Goal: Find contact information: Find contact information

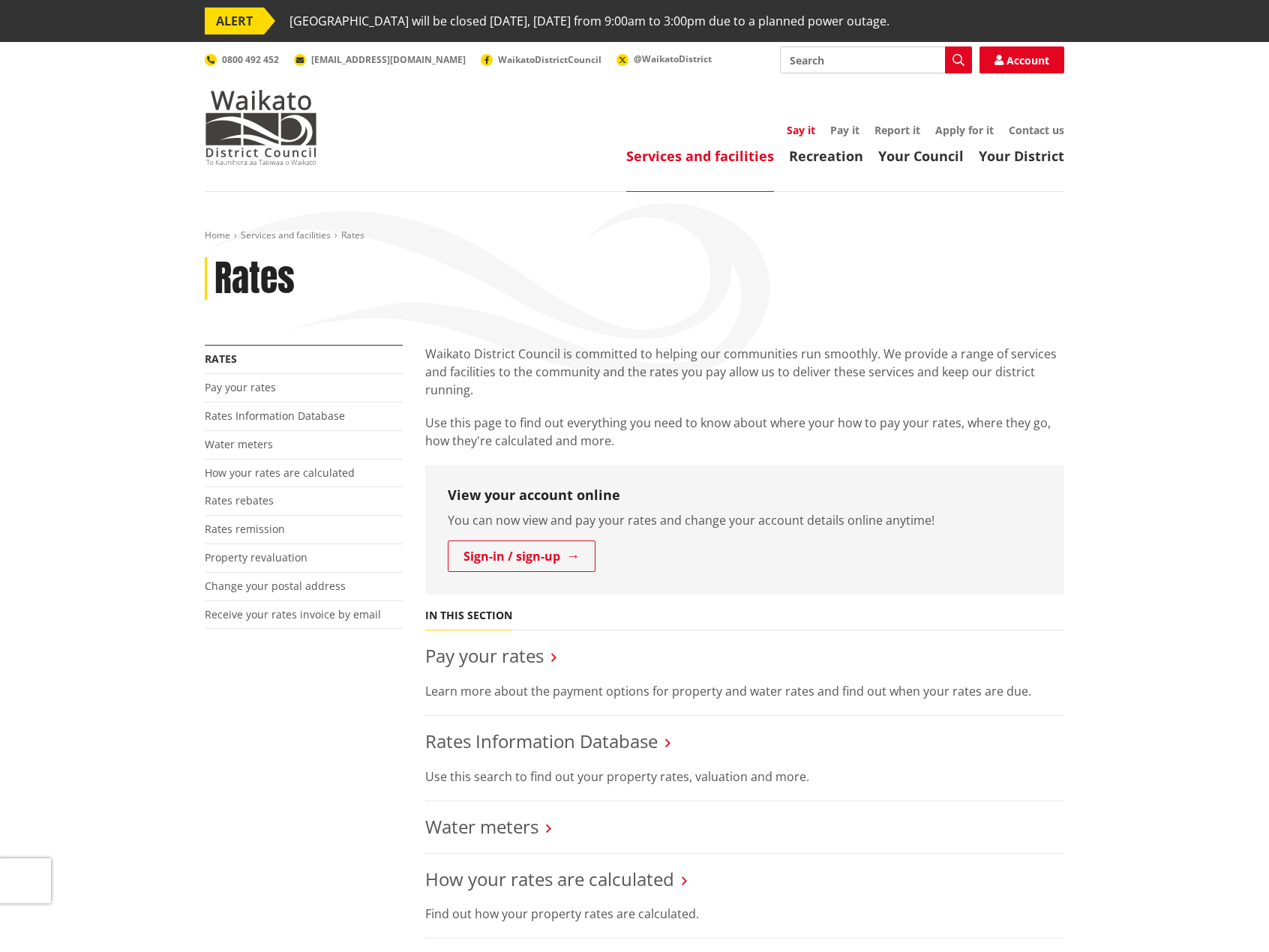
click at [803, 129] on link "Say it" at bounding box center [801, 130] width 29 height 14
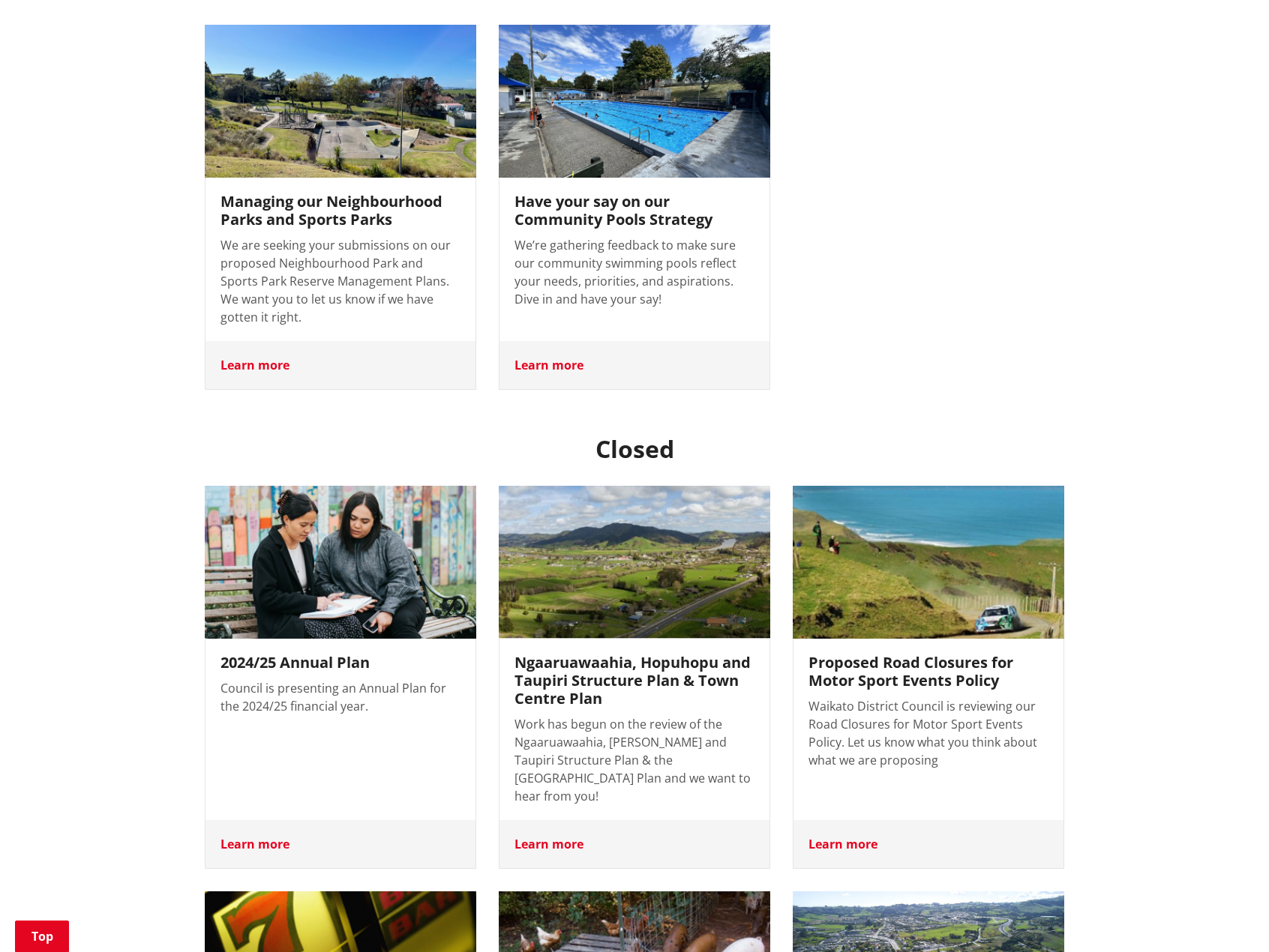
scroll to position [675, 0]
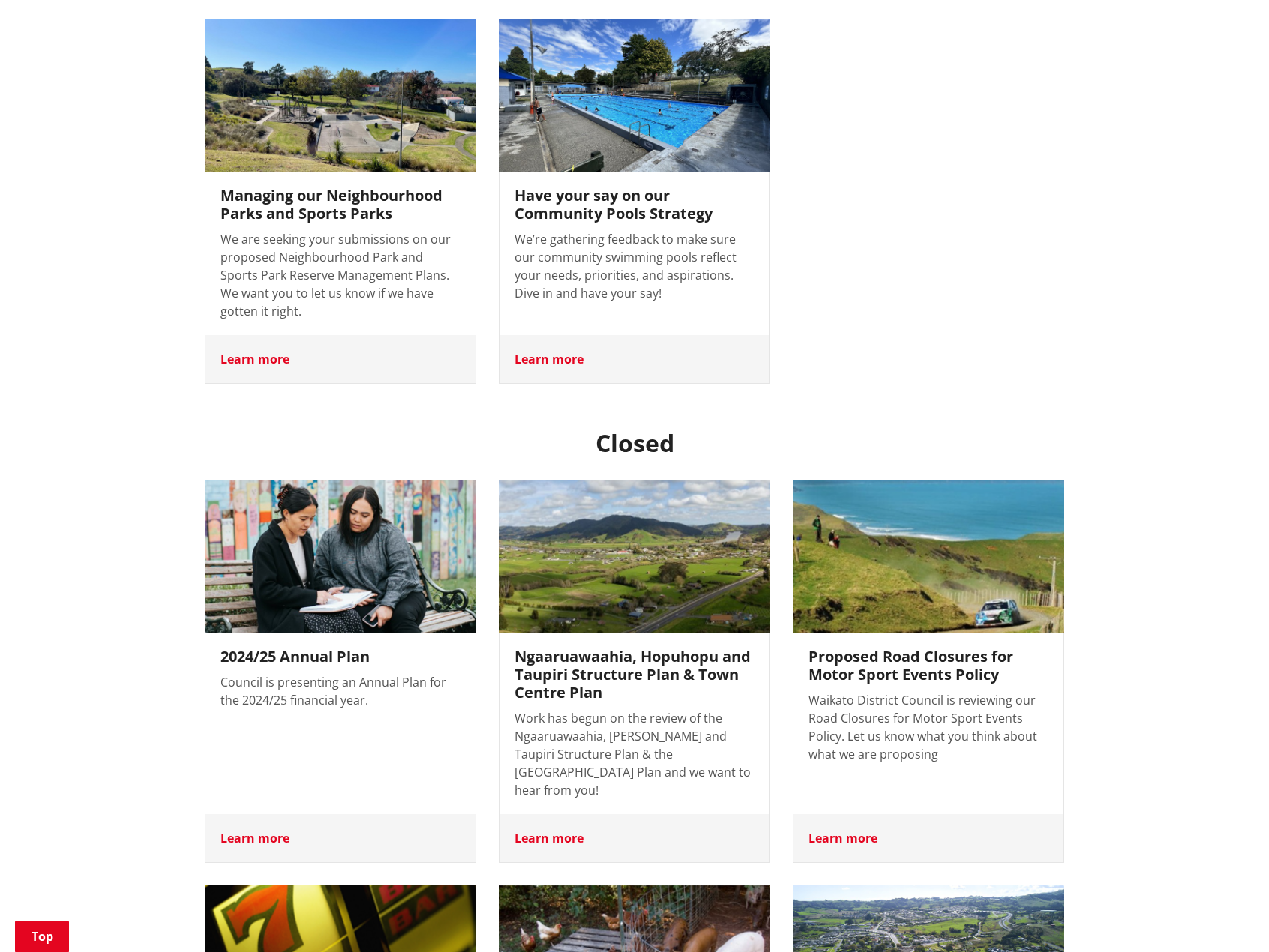
click at [564, 814] on div "Learn more" at bounding box center [634, 838] width 271 height 48
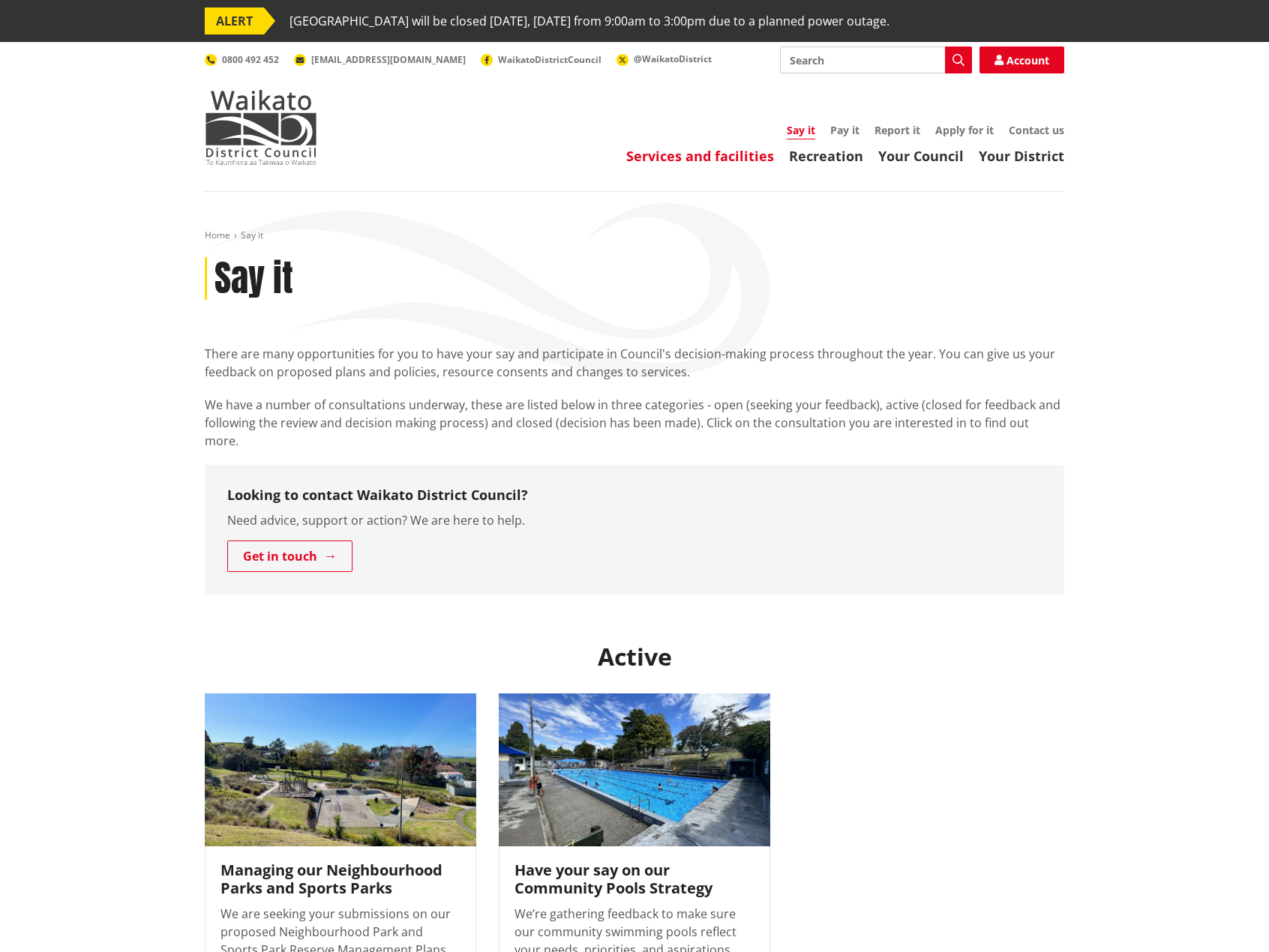
click at [726, 156] on link "Services and facilities" at bounding box center [700, 156] width 148 height 18
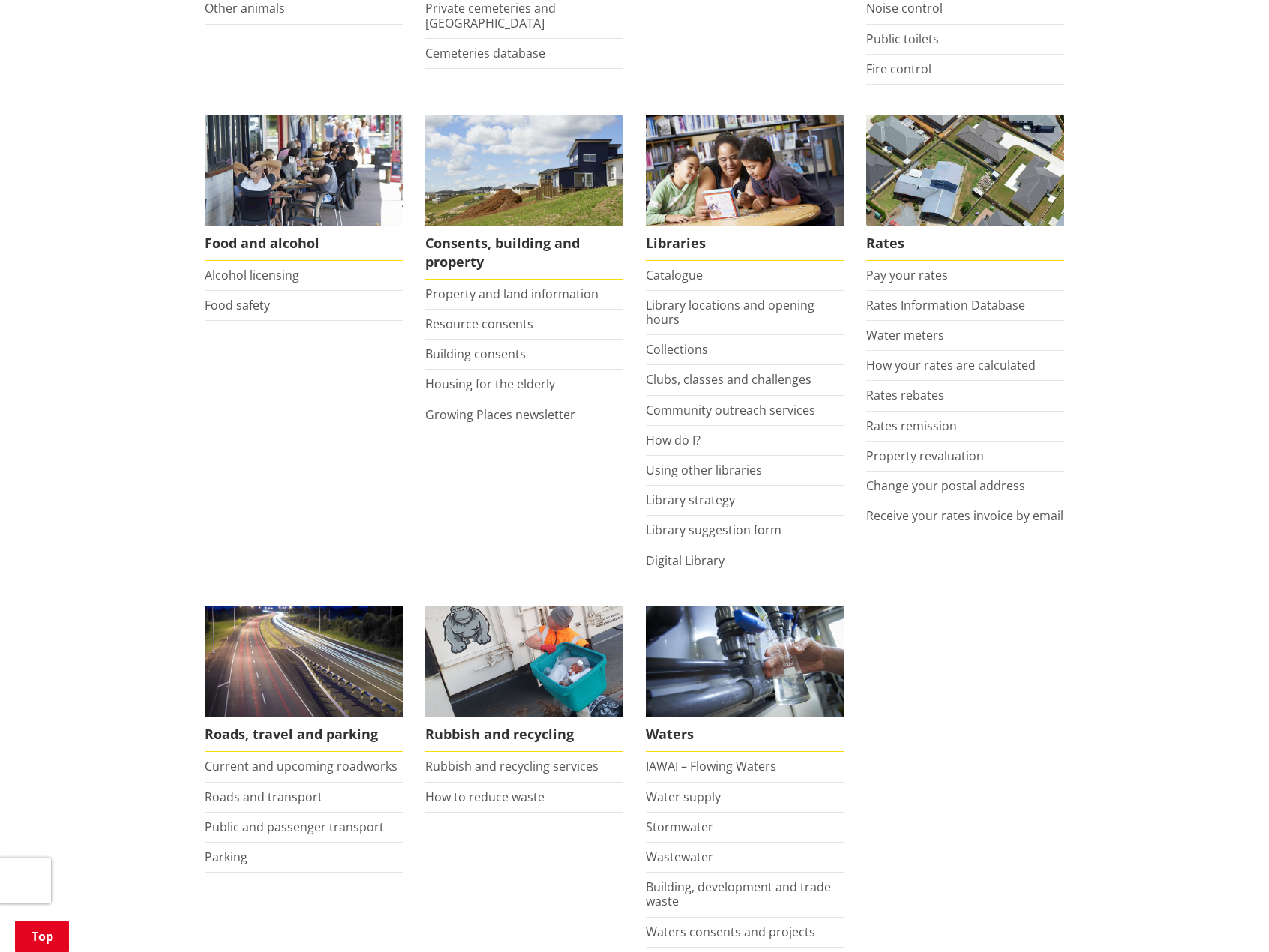
scroll to position [600, 0]
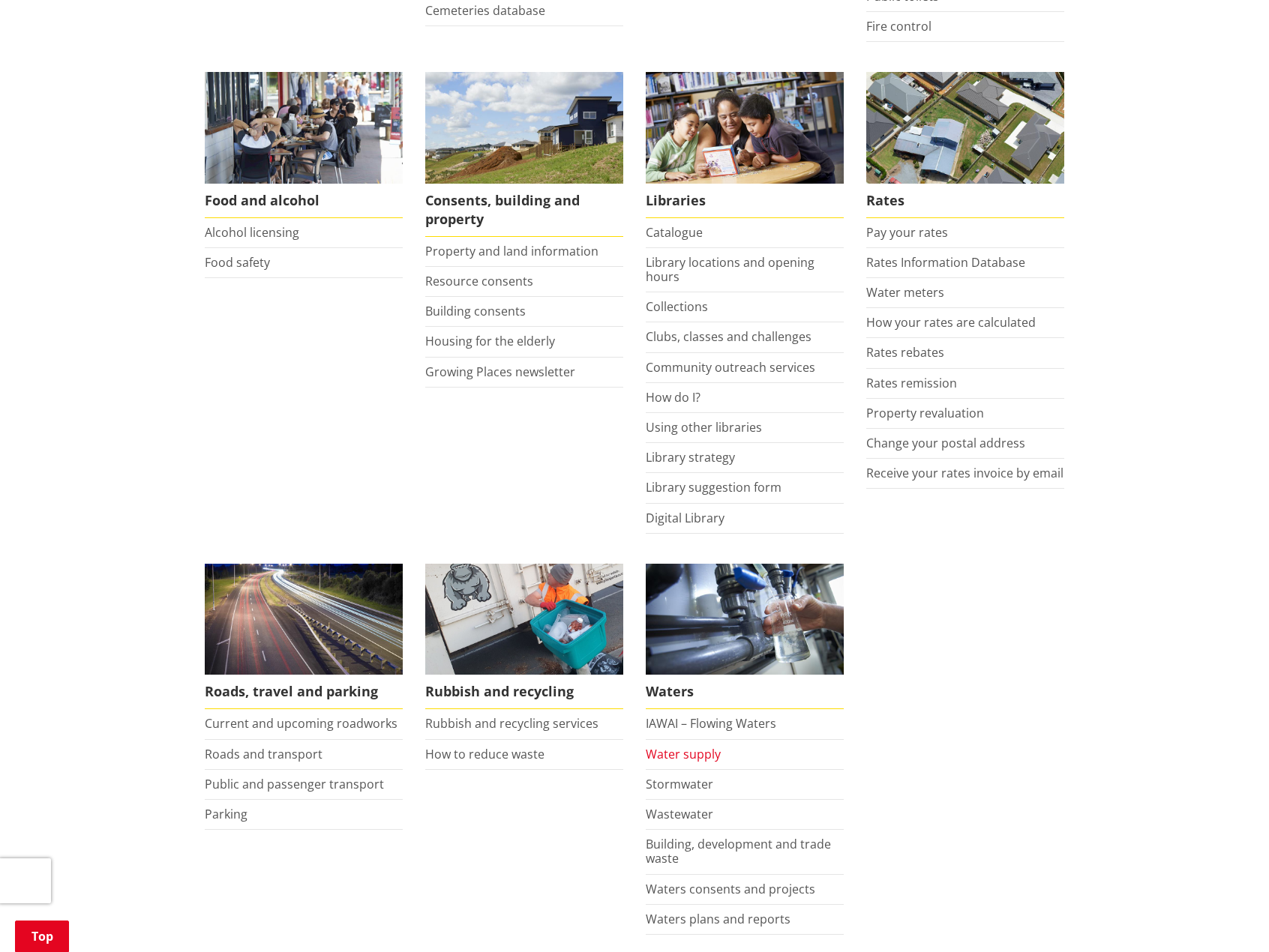
click at [678, 755] on link "Water supply" at bounding box center [683, 754] width 75 height 17
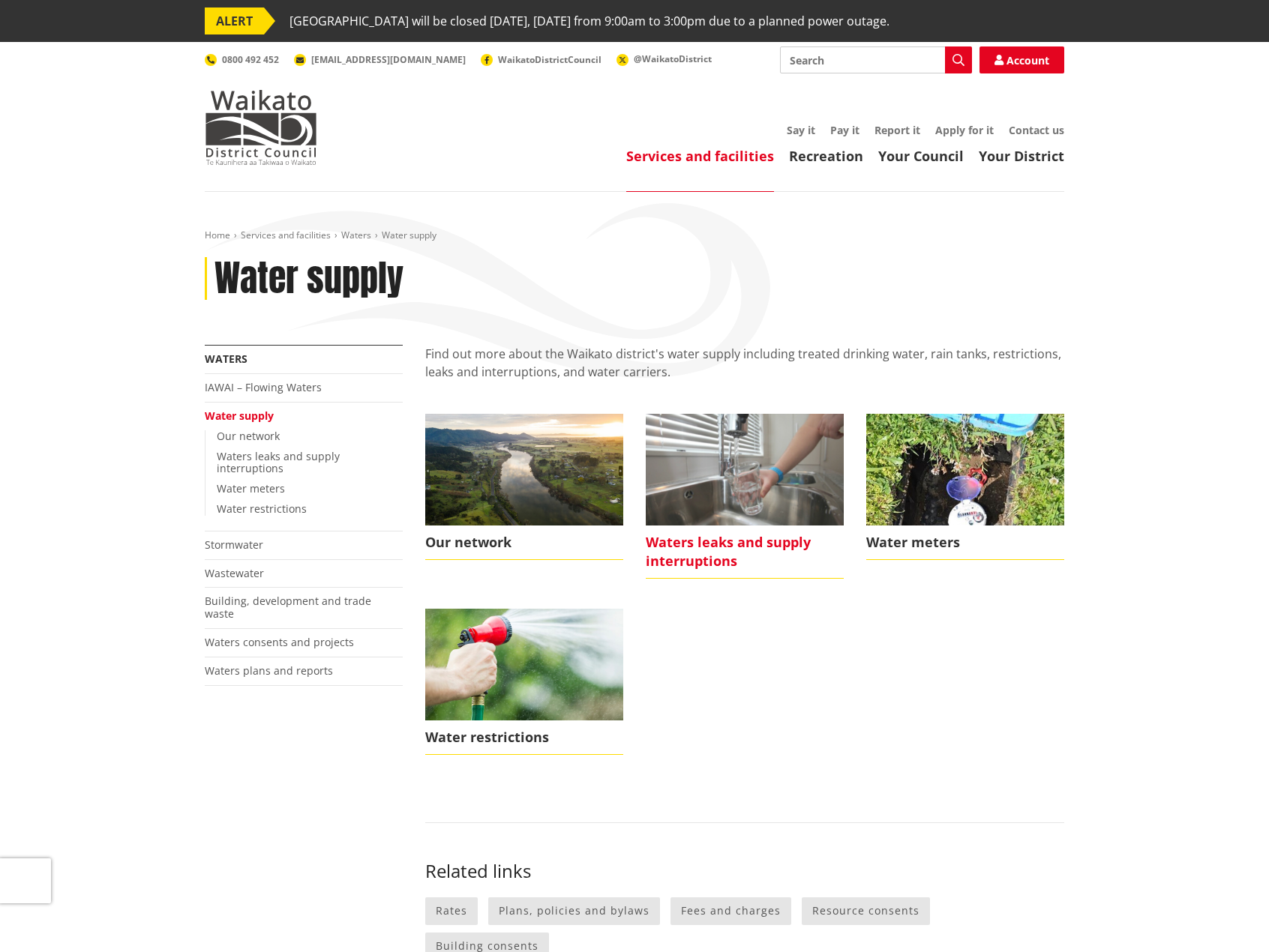
click at [709, 554] on span "Waters leaks and supply interruptions" at bounding box center [745, 552] width 198 height 53
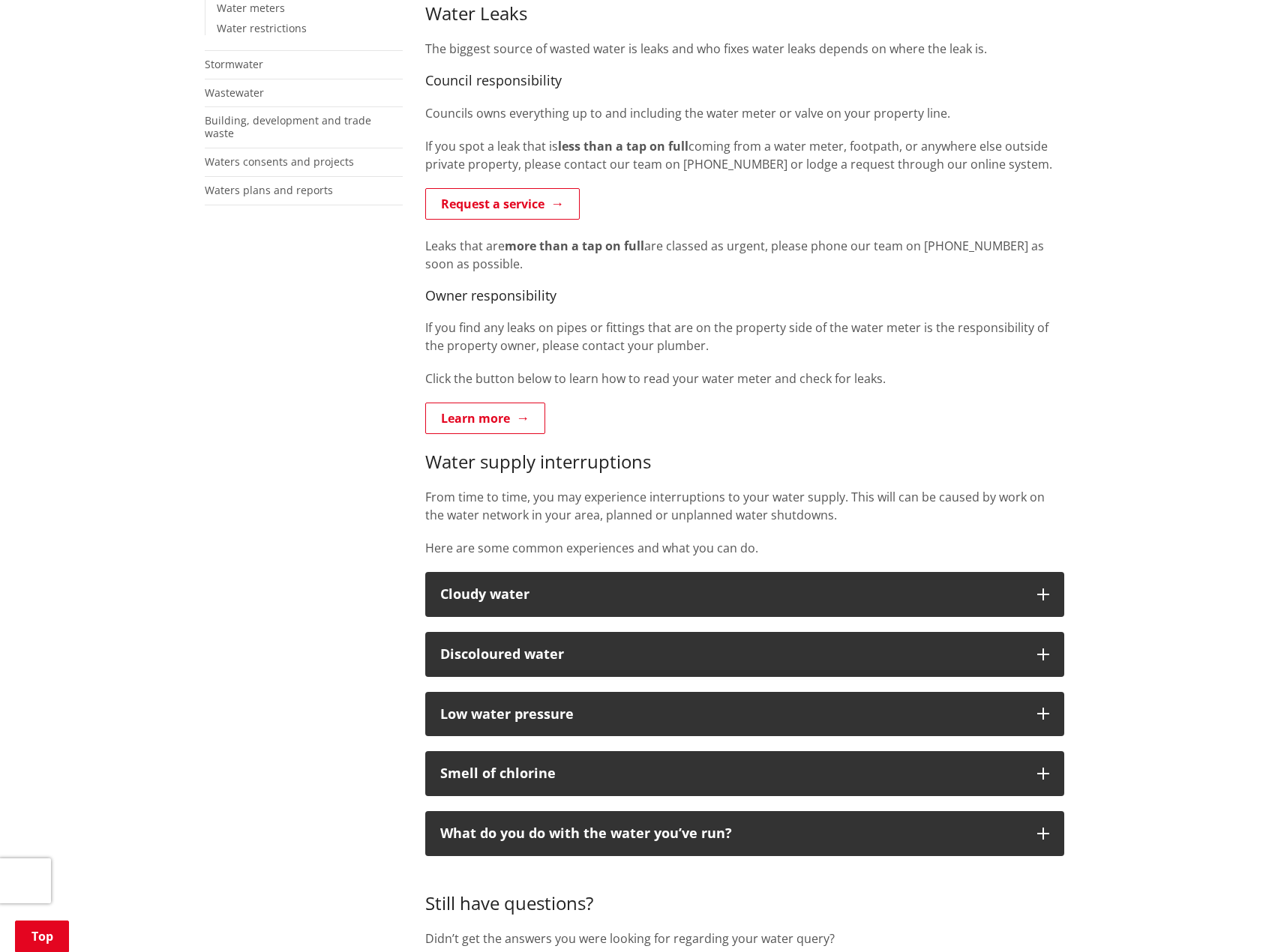
scroll to position [600, 0]
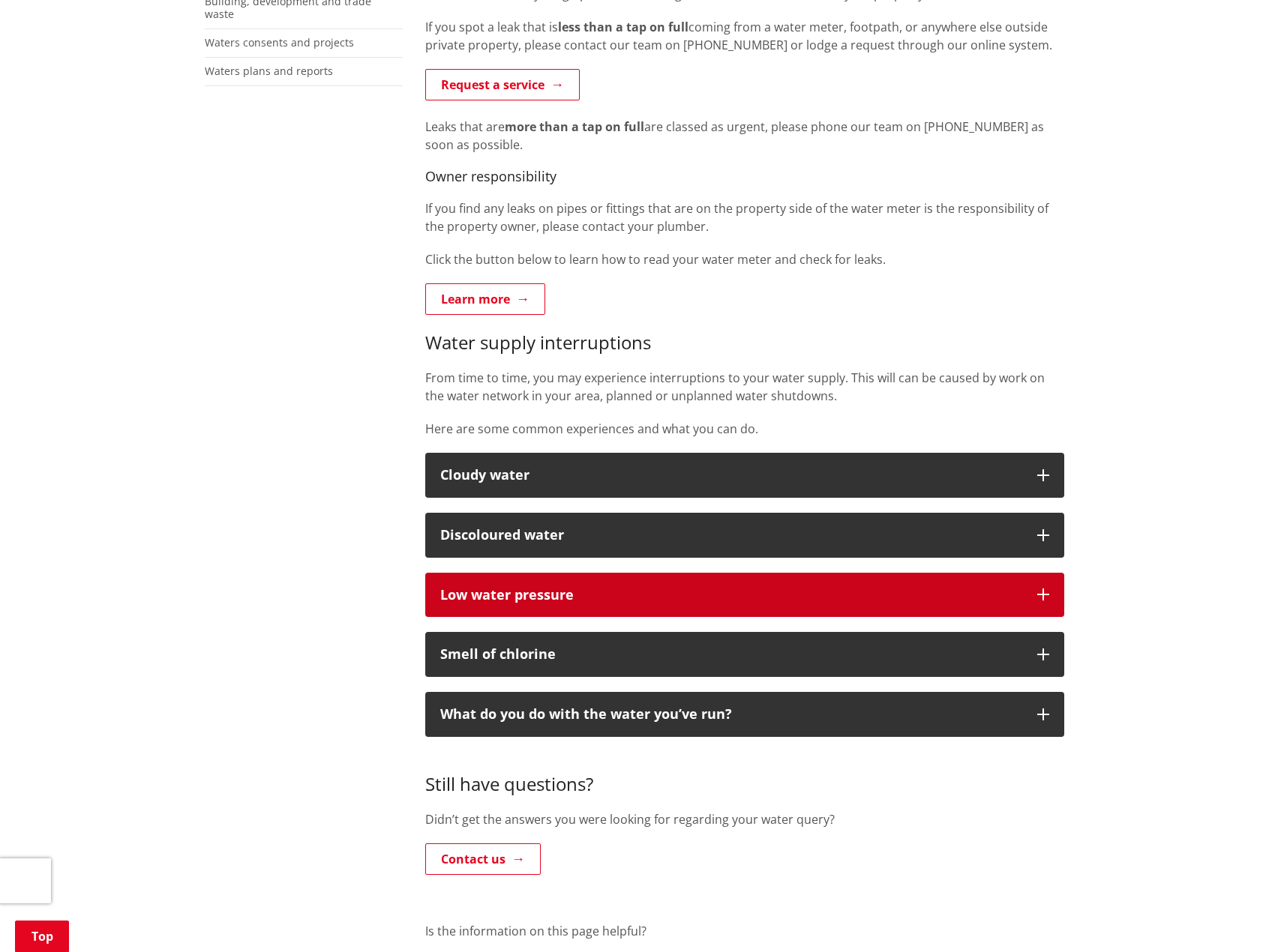
click at [1045, 601] on icon "button" at bounding box center [1043, 595] width 12 height 12
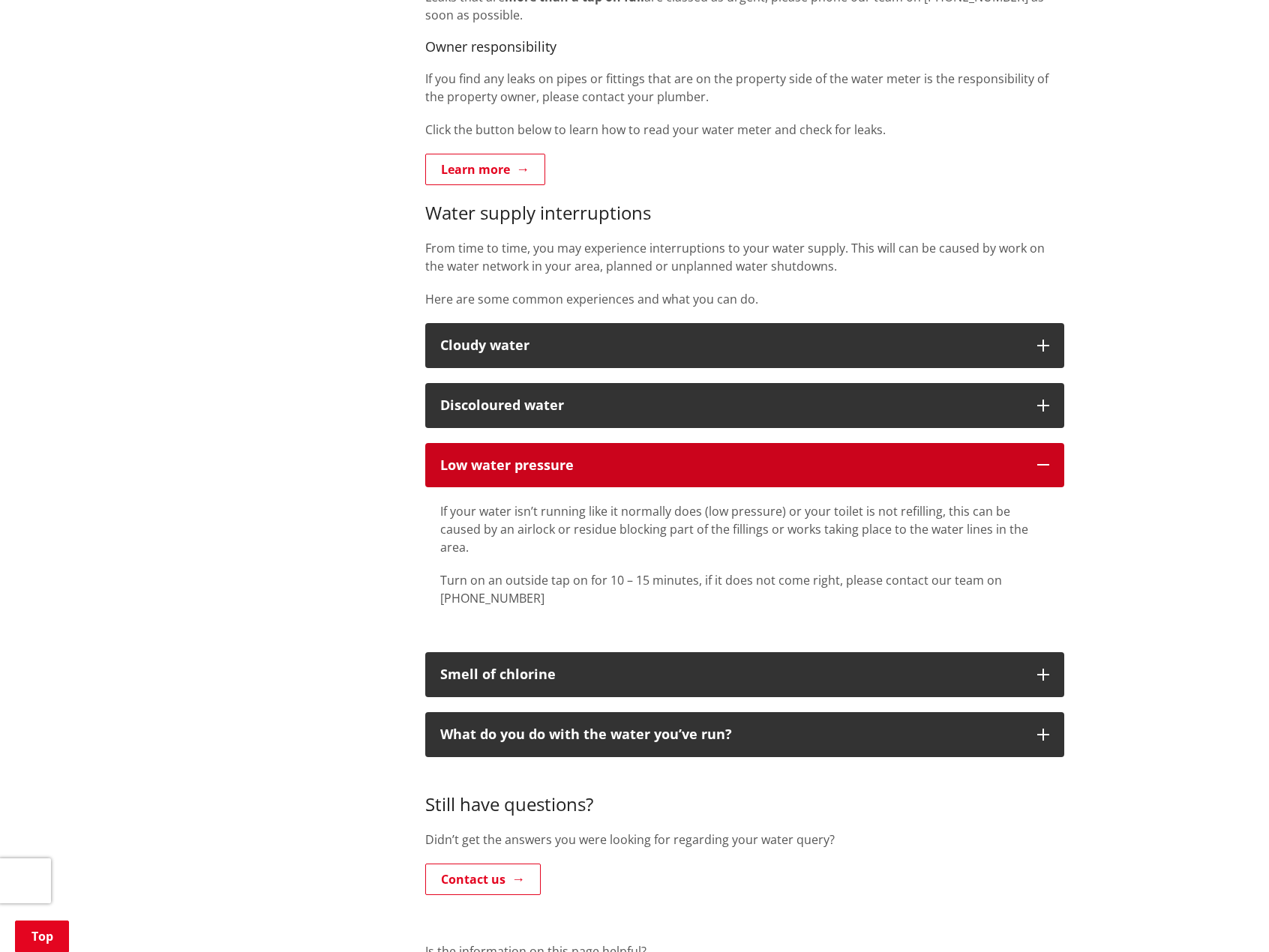
scroll to position [749, 0]
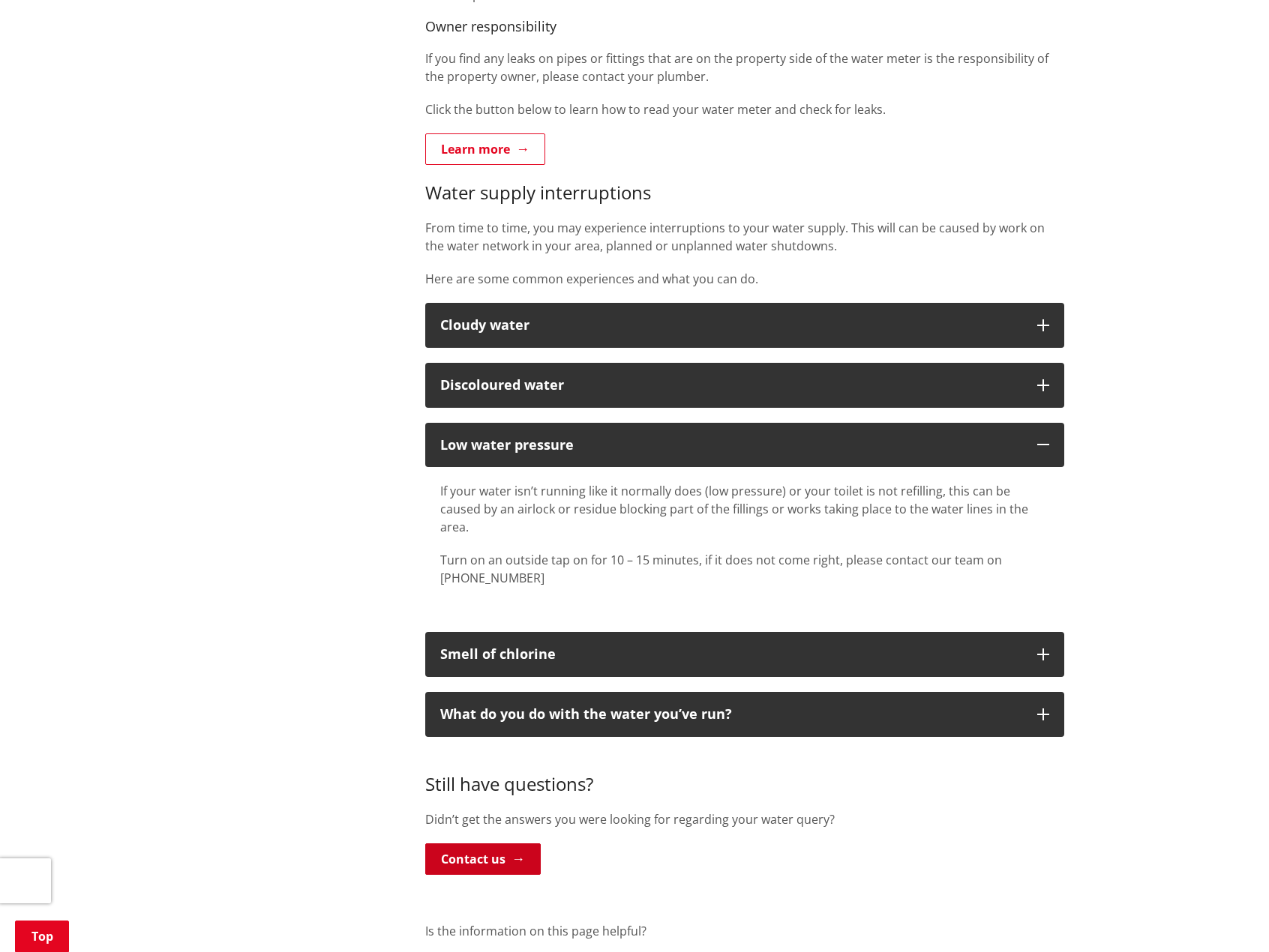
click at [505, 843] on link "Contact us" at bounding box center [483, 859] width 116 height 32
